Goal: Book appointment/travel/reservation

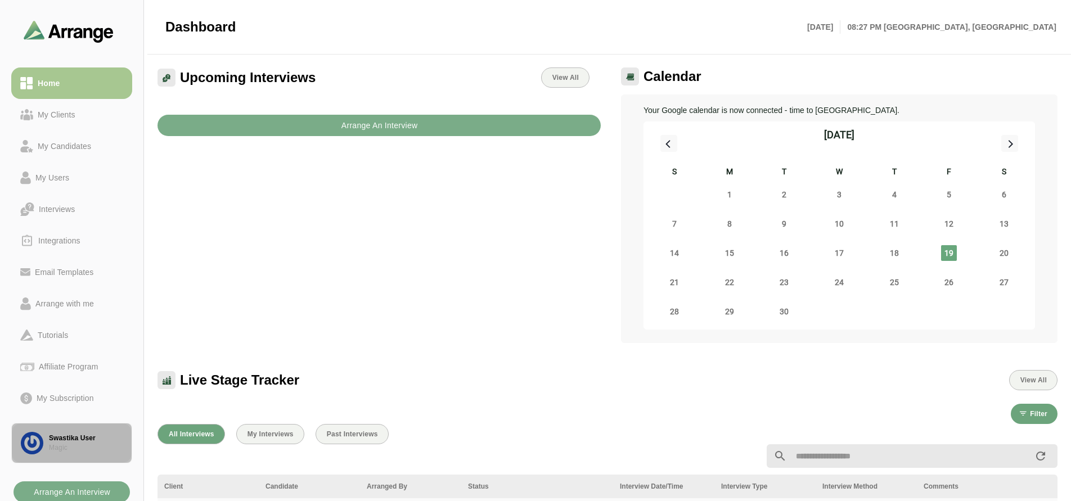
click at [71, 448] on div "Magic" at bounding box center [86, 448] width 74 height 10
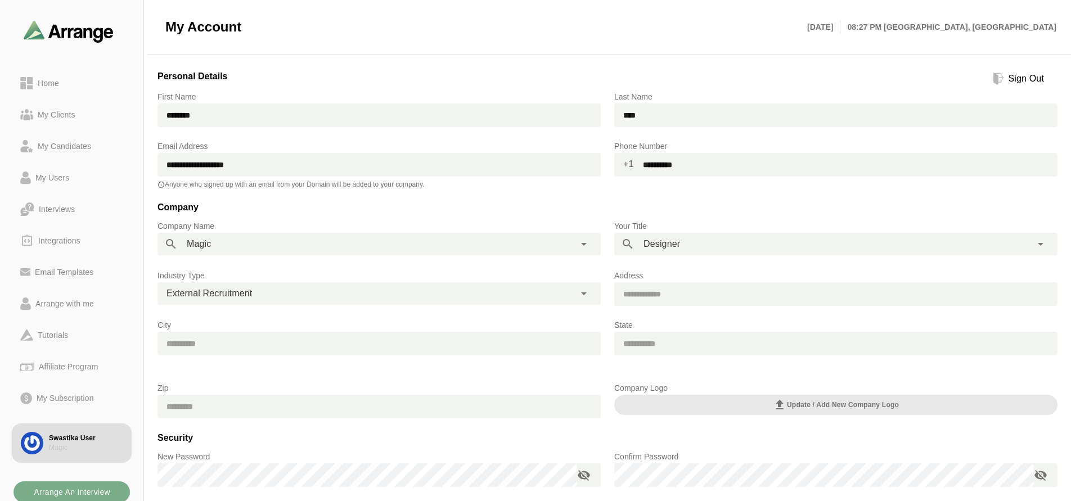
click at [1032, 80] on div "Sign Out" at bounding box center [1026, 79] width 44 height 14
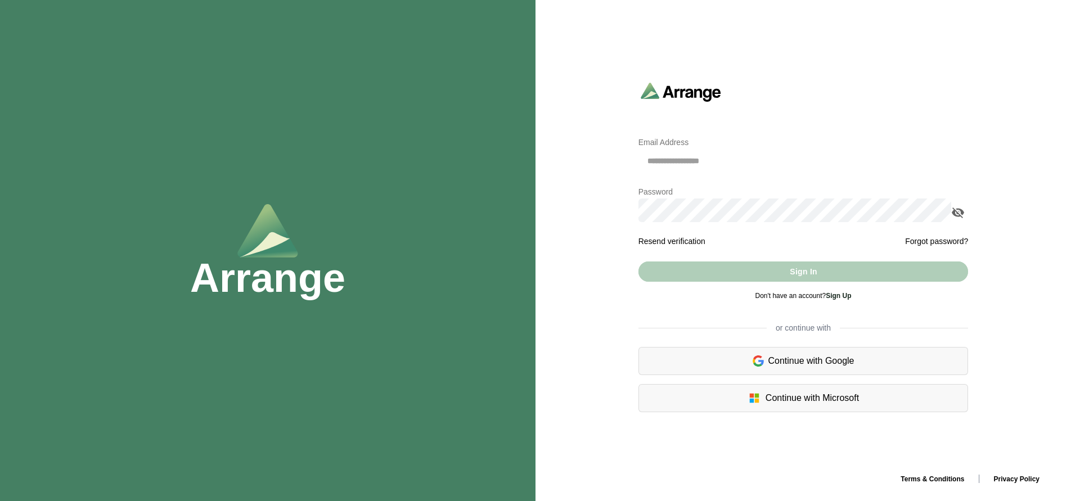
click at [753, 159] on input "email" at bounding box center [804, 161] width 330 height 24
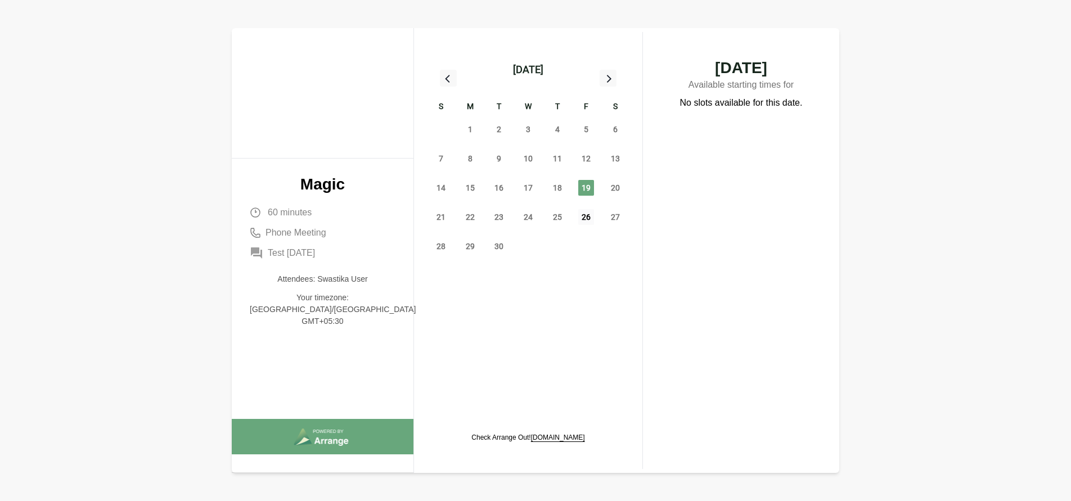
click at [588, 213] on span "26" at bounding box center [586, 217] width 16 height 16
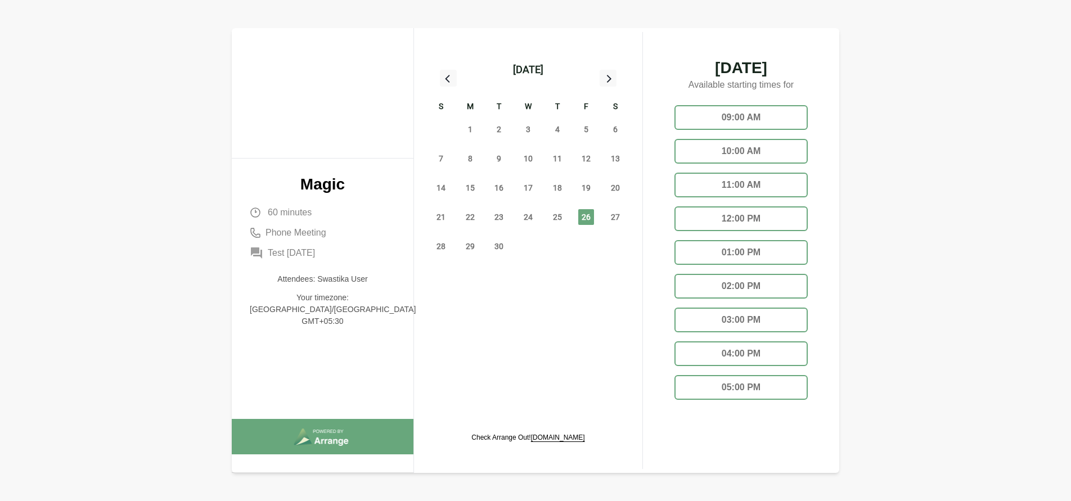
click at [730, 304] on div "09:00 AM 10:00 AM 11:00 AM 12:00 PM 01:00 PM 02:00 PM 03:00 PM 04:00 PM 05:00 PM" at bounding box center [741, 271] width 151 height 351
click at [729, 293] on div "02:00 PM" at bounding box center [741, 286] width 133 height 25
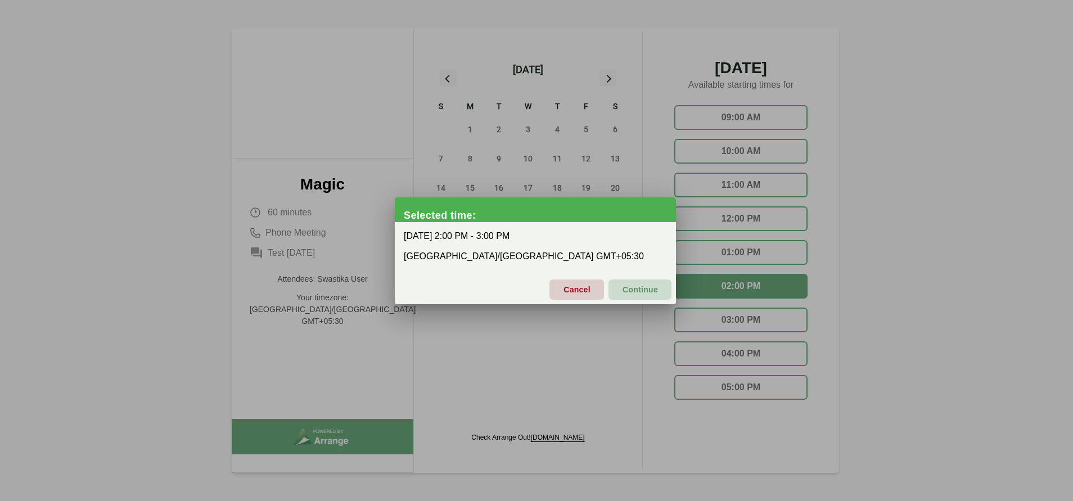
click at [664, 291] on button "Continue" at bounding box center [640, 290] width 63 height 20
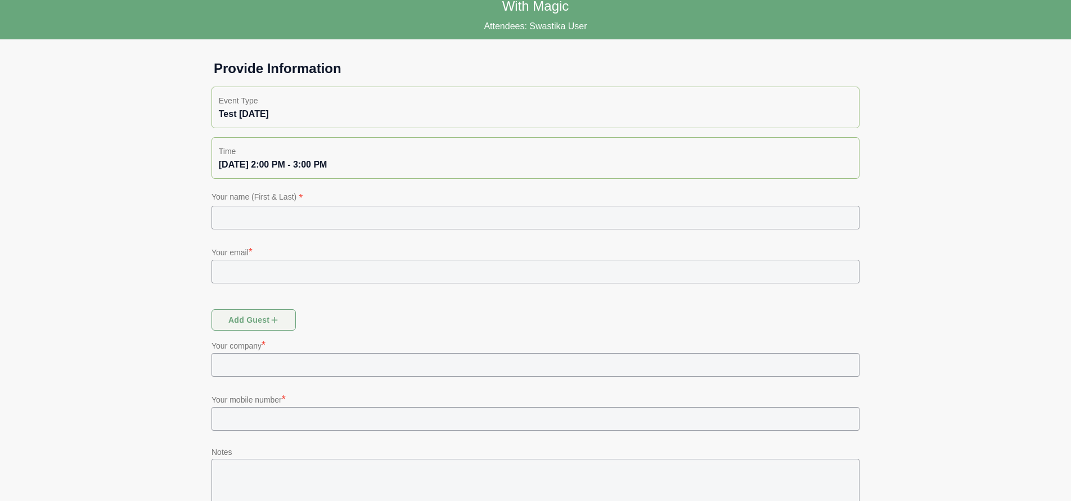
scroll to position [96, 0]
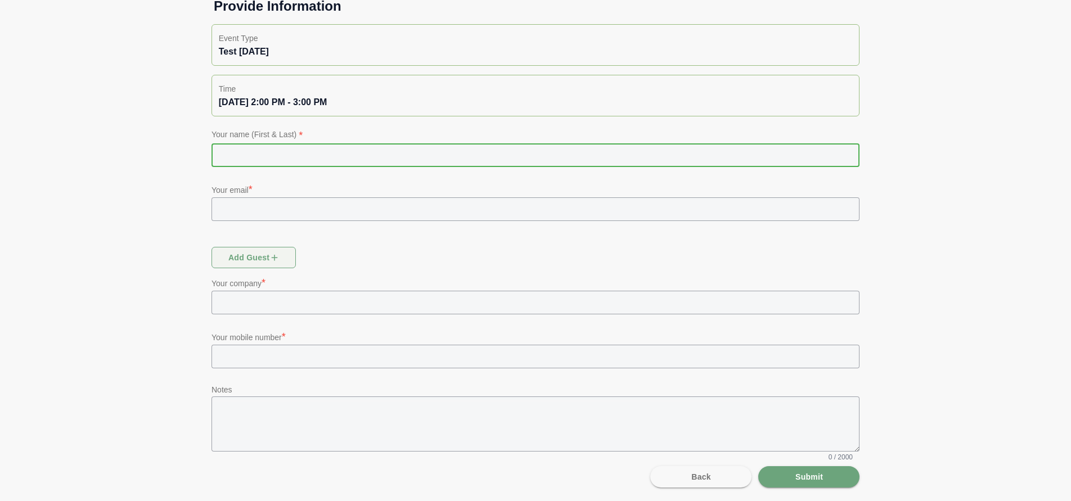
click at [383, 148] on input "text" at bounding box center [536, 155] width 648 height 24
type input "**********"
click at [371, 297] on input "text" at bounding box center [536, 303] width 648 height 24
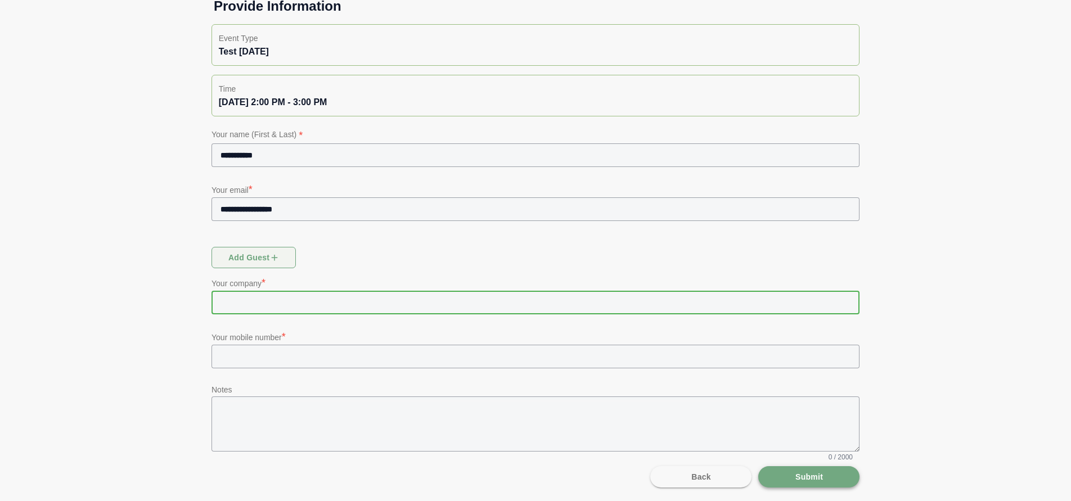
click at [799, 472] on span "Submit" at bounding box center [809, 476] width 28 height 21
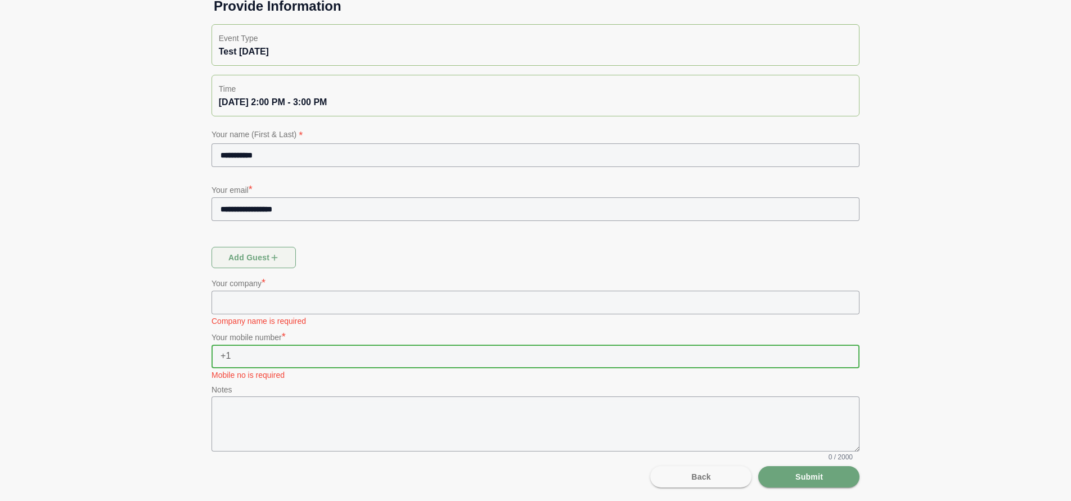
click at [321, 359] on input "text" at bounding box center [545, 357] width 628 height 24
click at [153, 401] on div "**********" at bounding box center [535, 202] width 1071 height 597
click at [313, 352] on input "text" at bounding box center [545, 357] width 628 height 24
click at [236, 361] on input "text" at bounding box center [545, 357] width 628 height 24
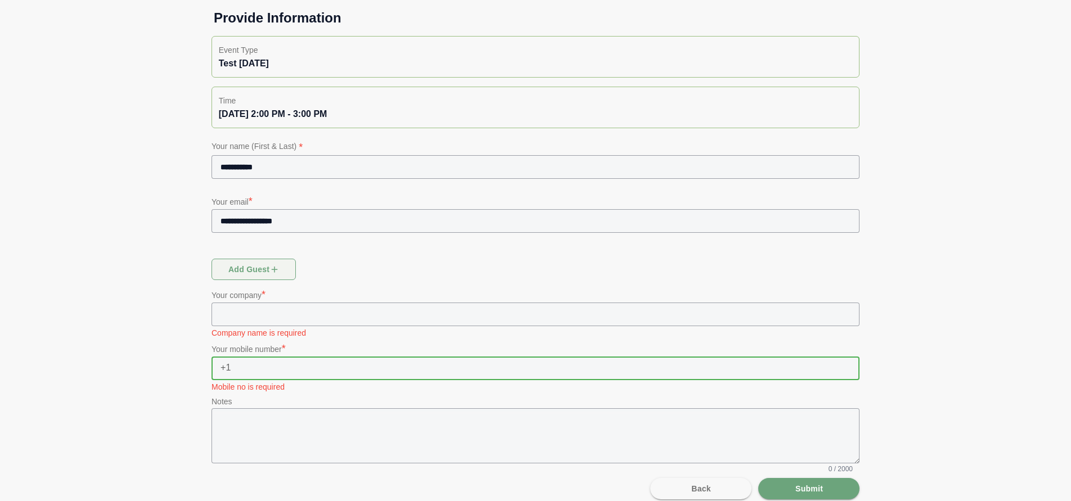
scroll to position [91, 0]
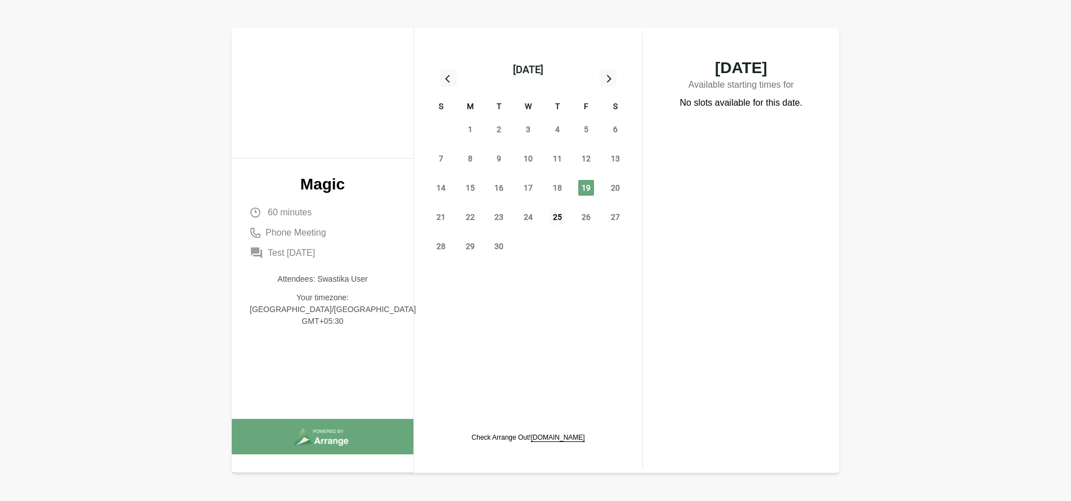
click at [559, 214] on span "25" at bounding box center [558, 217] width 16 height 16
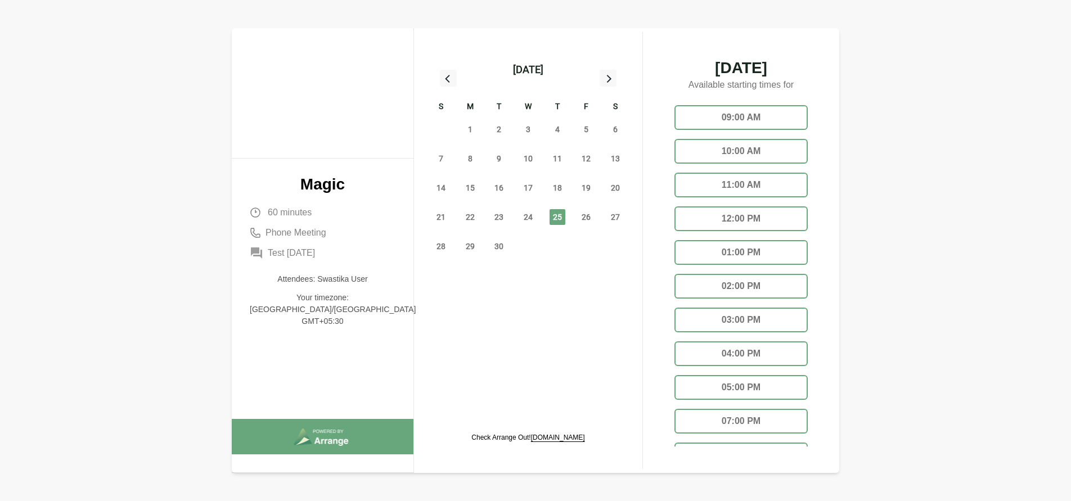
click at [756, 348] on div "04:00 PM" at bounding box center [741, 353] width 133 height 25
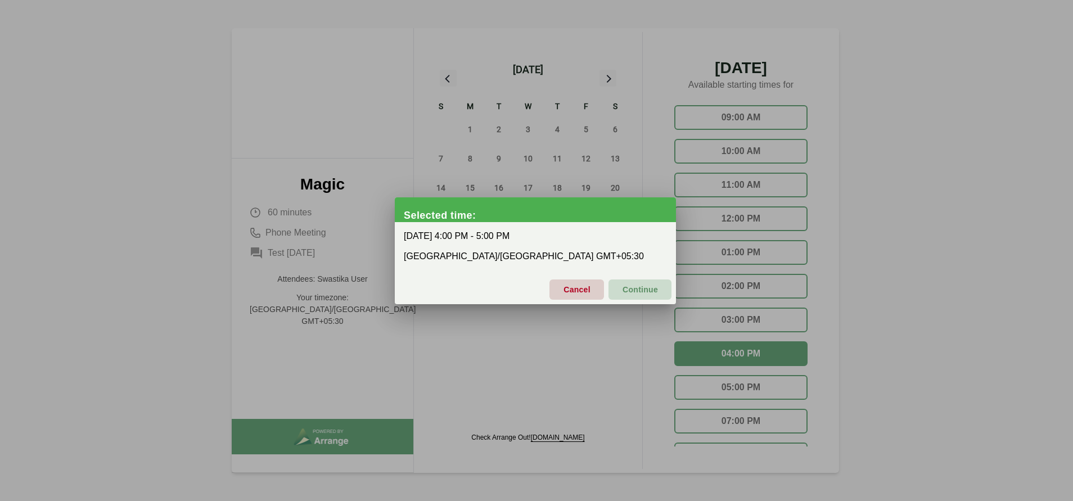
click at [648, 289] on span "Continue" at bounding box center [640, 290] width 36 height 24
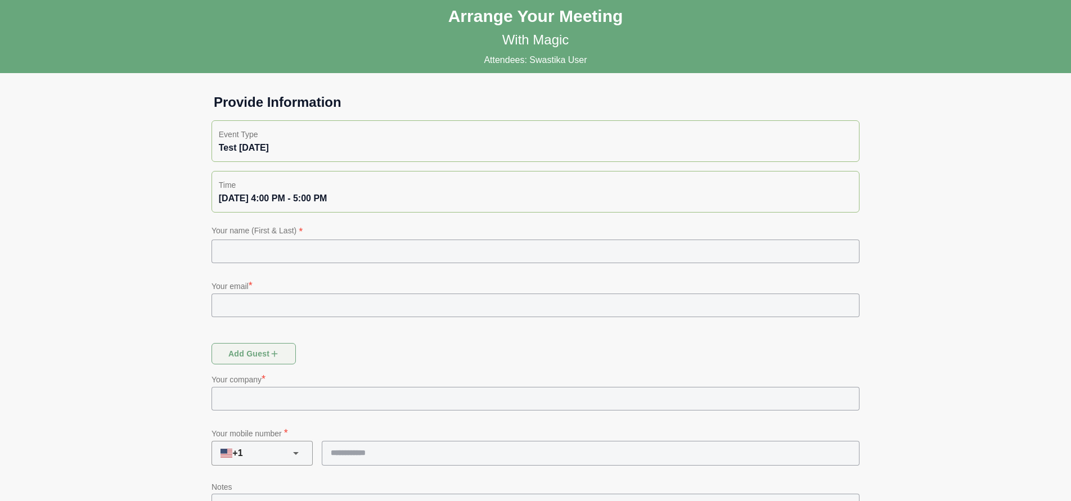
scroll to position [97, 0]
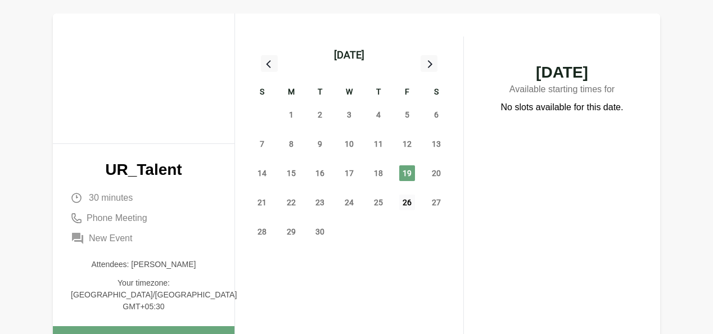
click at [408, 200] on span "26" at bounding box center [407, 203] width 16 height 16
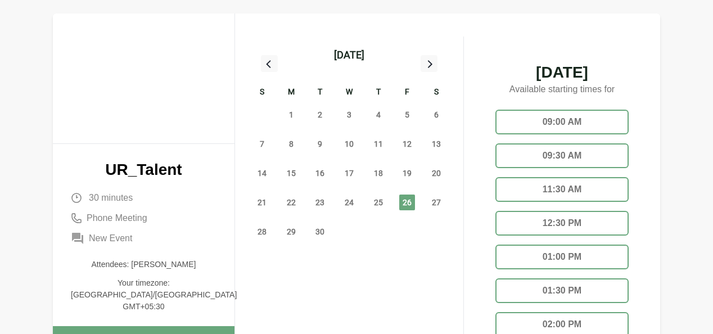
click at [564, 185] on div "11:30 AM" at bounding box center [562, 189] width 133 height 25
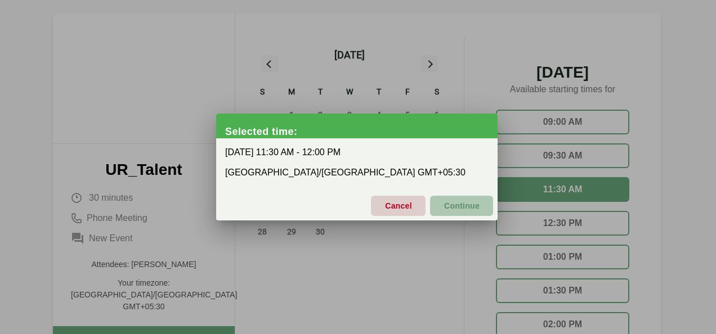
click at [469, 213] on span "Continue" at bounding box center [461, 206] width 36 height 24
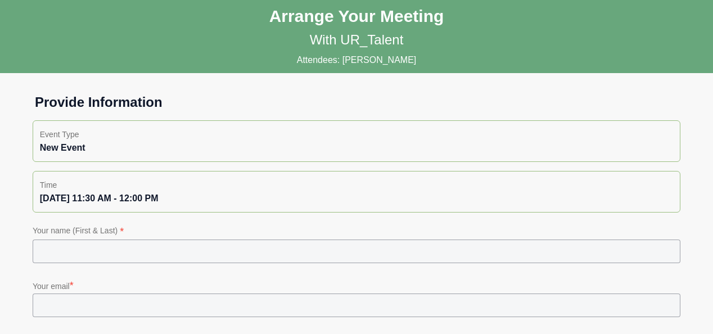
scroll to position [260, 0]
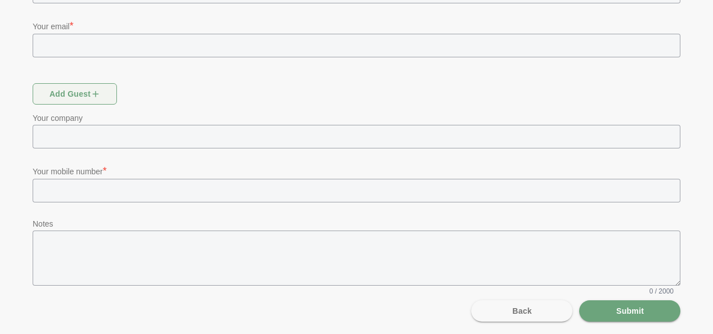
click at [289, 196] on input "text" at bounding box center [366, 191] width 628 height 24
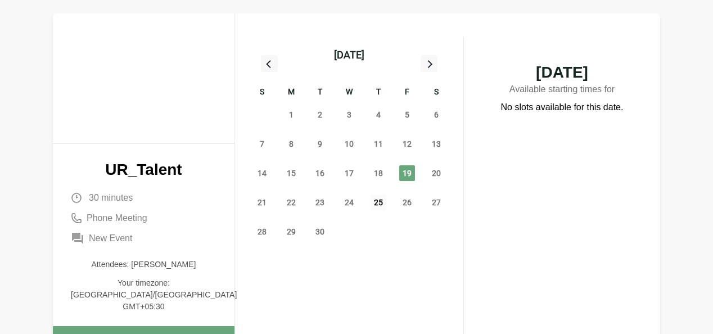
click at [380, 201] on span "25" at bounding box center [379, 203] width 16 height 16
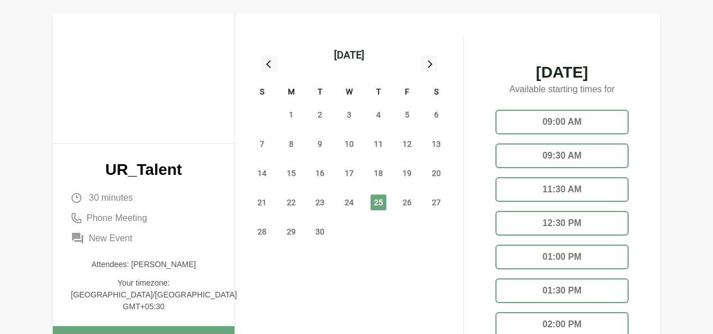
click at [594, 214] on div "12:30 PM" at bounding box center [562, 223] width 133 height 25
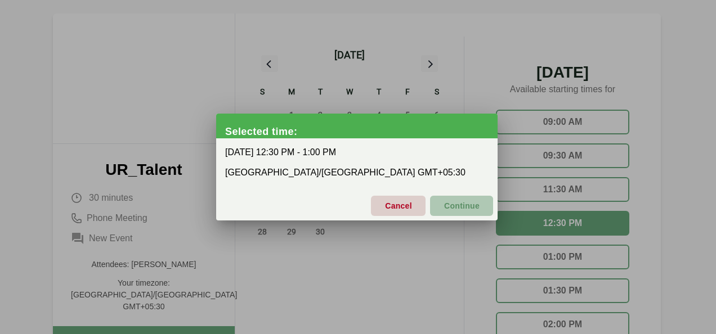
click at [474, 208] on span "Continue" at bounding box center [461, 206] width 36 height 24
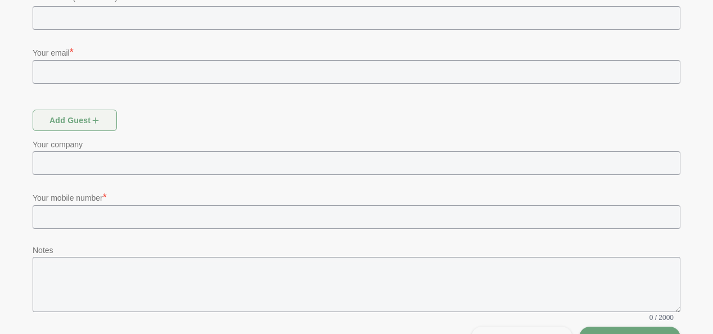
scroll to position [260, 0]
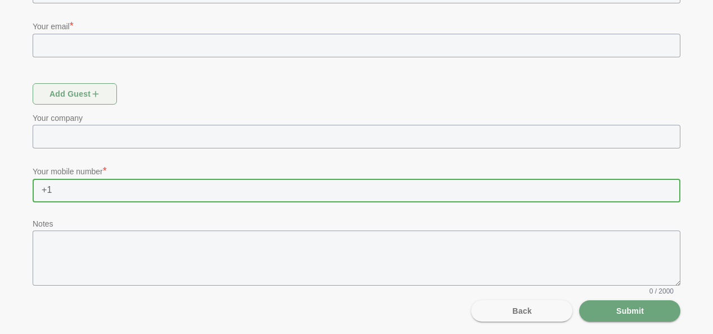
click at [215, 197] on input "text" at bounding box center [366, 191] width 628 height 24
